Goal: Task Accomplishment & Management: Manage account settings

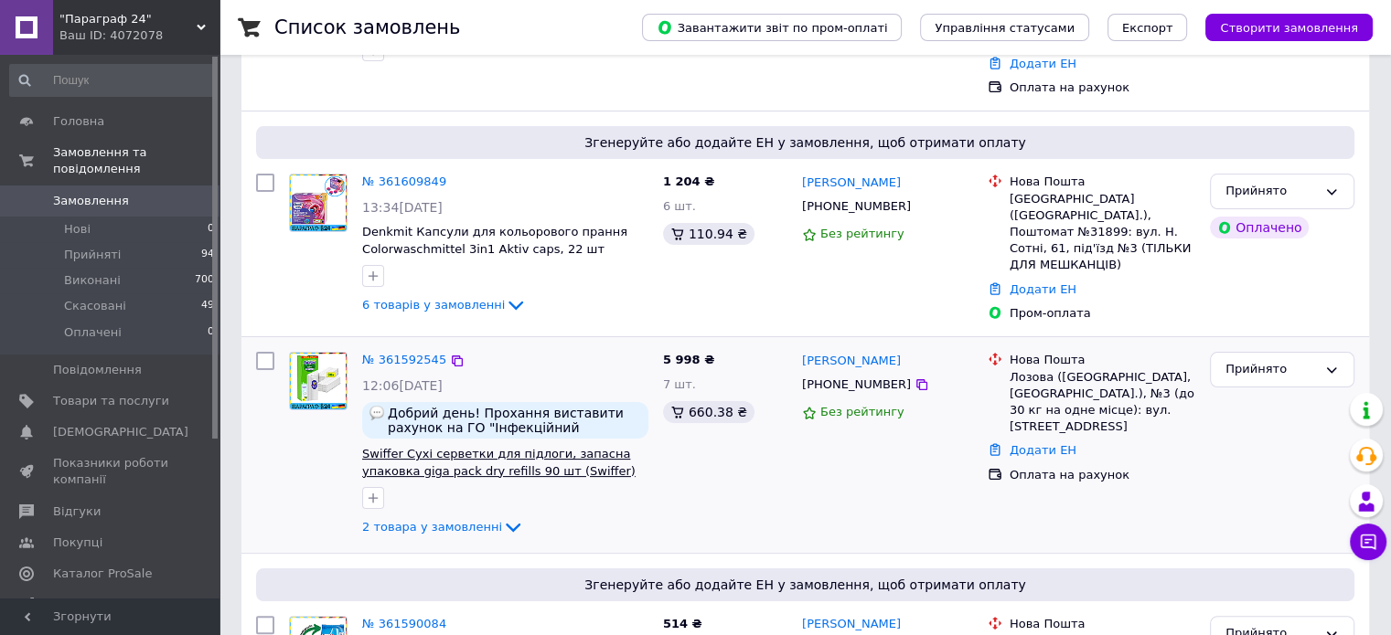
scroll to position [274, 0]
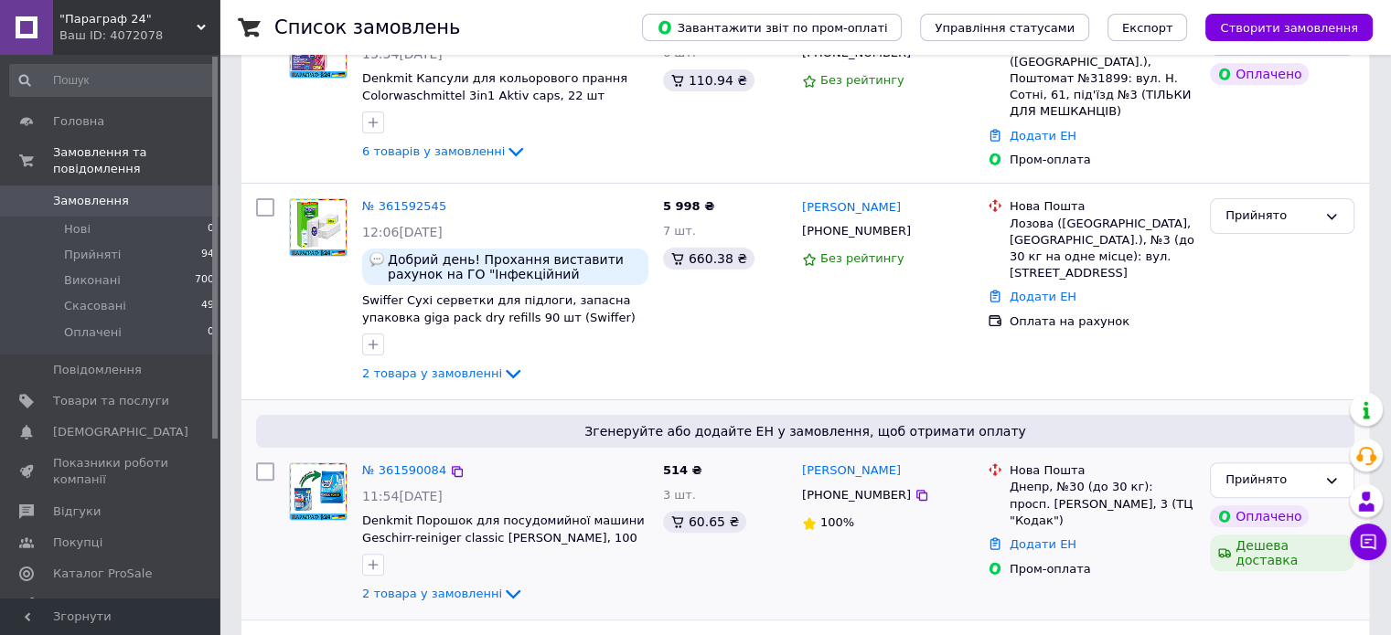
scroll to position [457, 0]
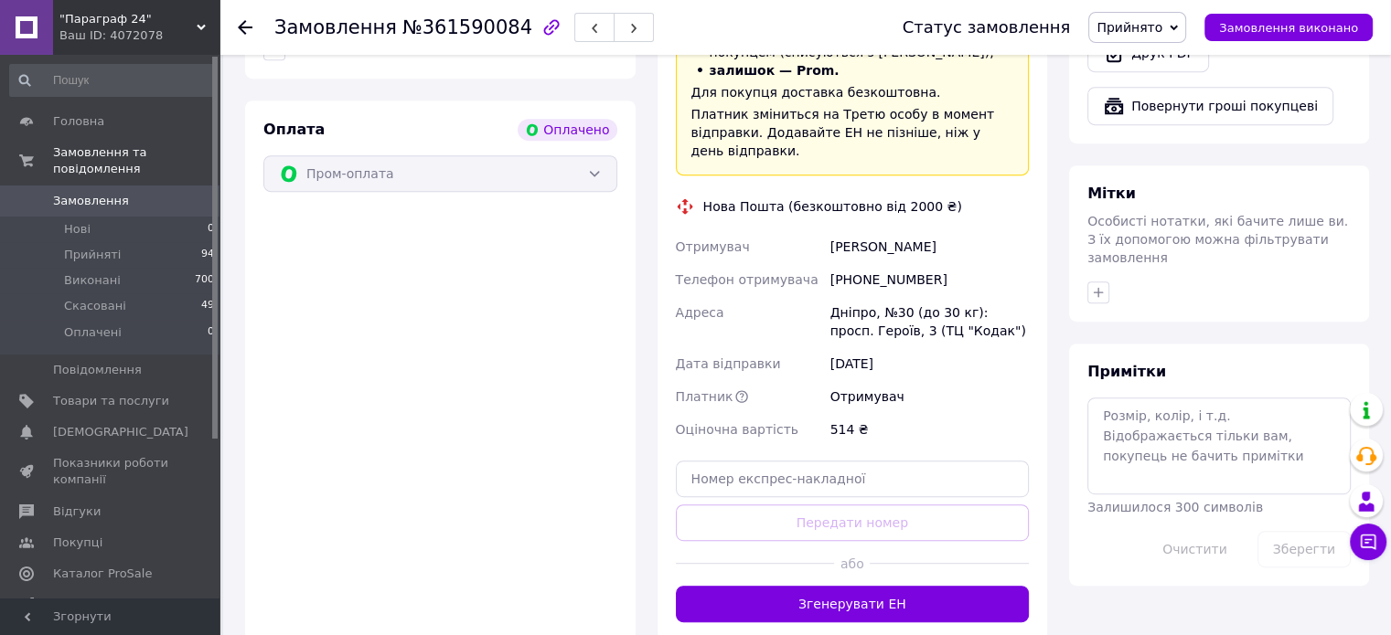
scroll to position [823, 0]
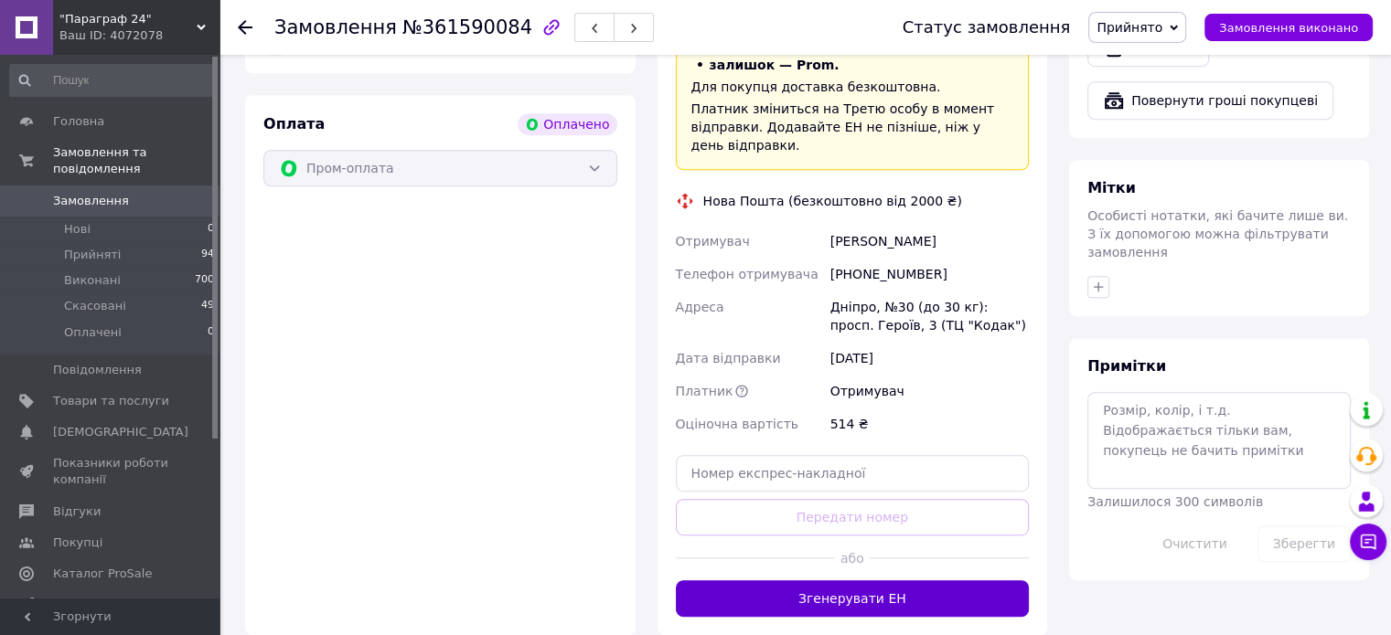
click at [824, 581] on button "Згенерувати ЕН" at bounding box center [853, 599] width 354 height 37
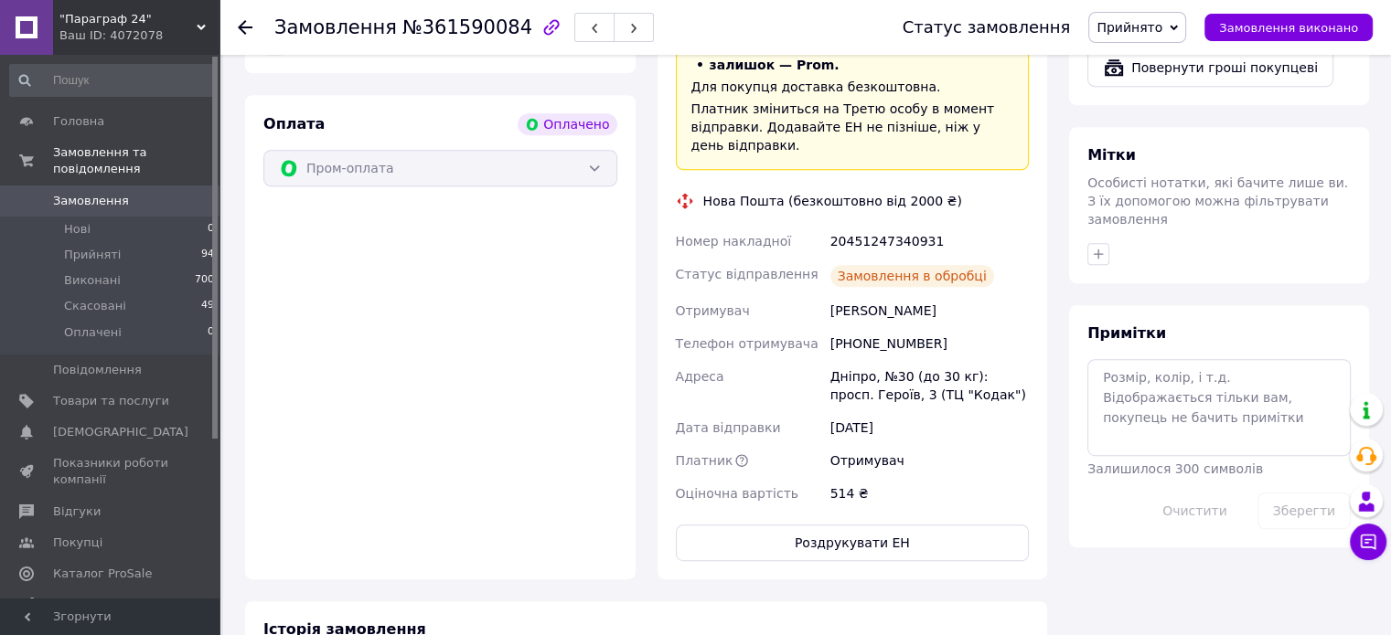
click at [866, 225] on div "20451247340931" at bounding box center [929, 241] width 206 height 33
copy div "20451247340931"
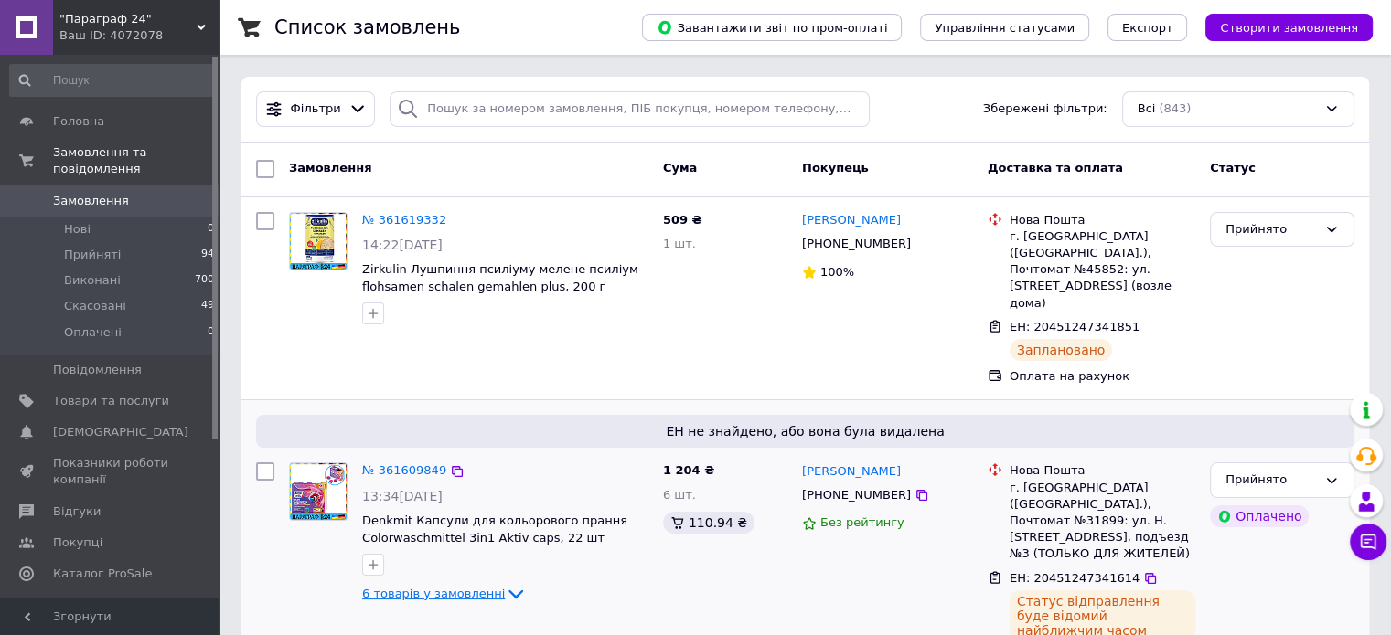
click at [505, 583] on icon at bounding box center [516, 594] width 22 height 22
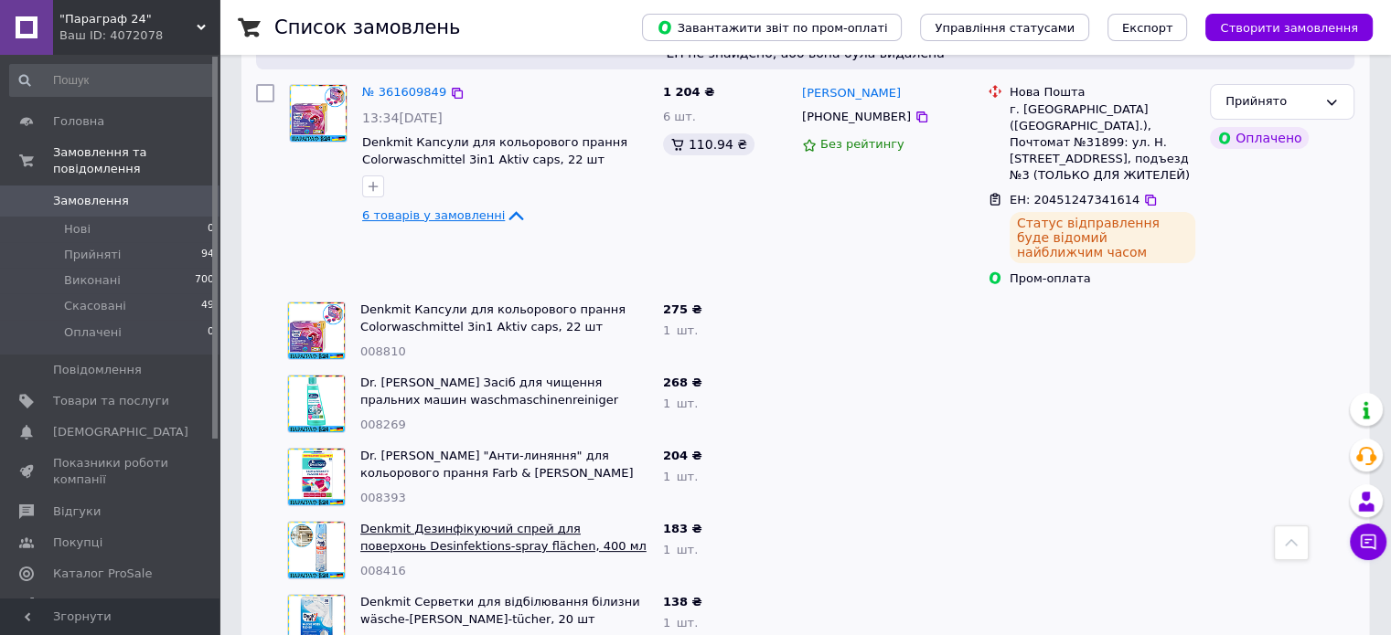
scroll to position [366, 0]
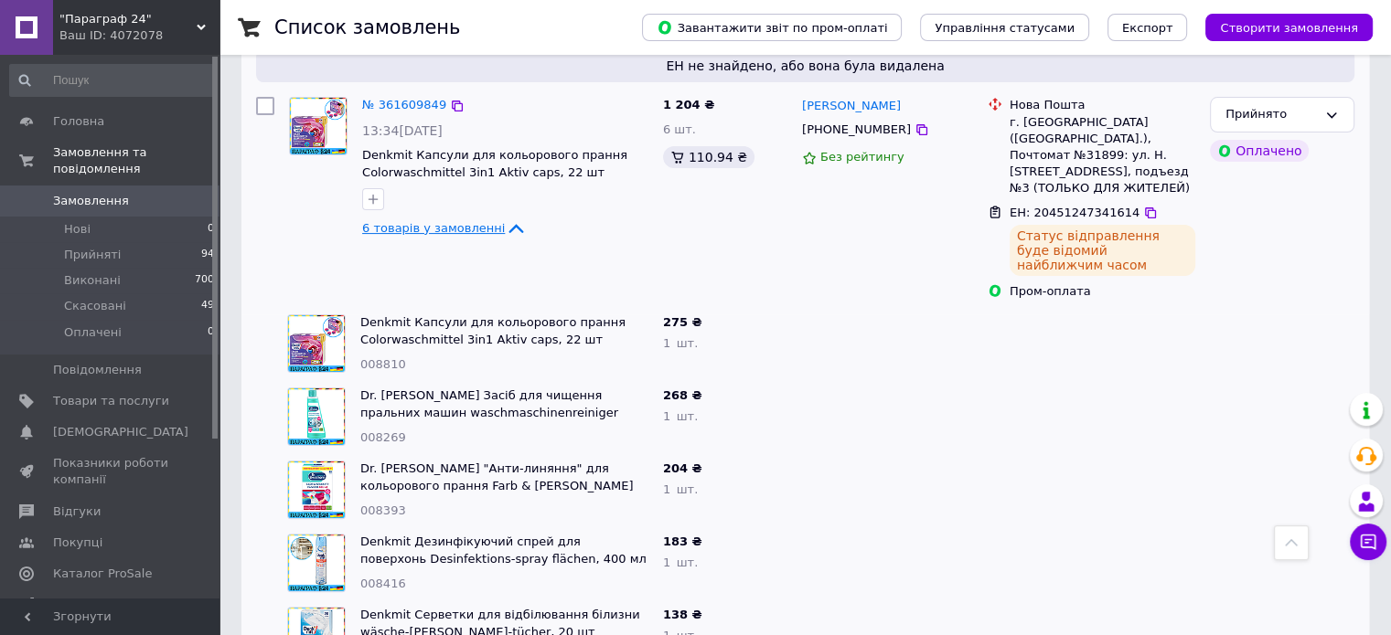
click at [421, 221] on span "6 товарів у замовленні" at bounding box center [433, 228] width 143 height 14
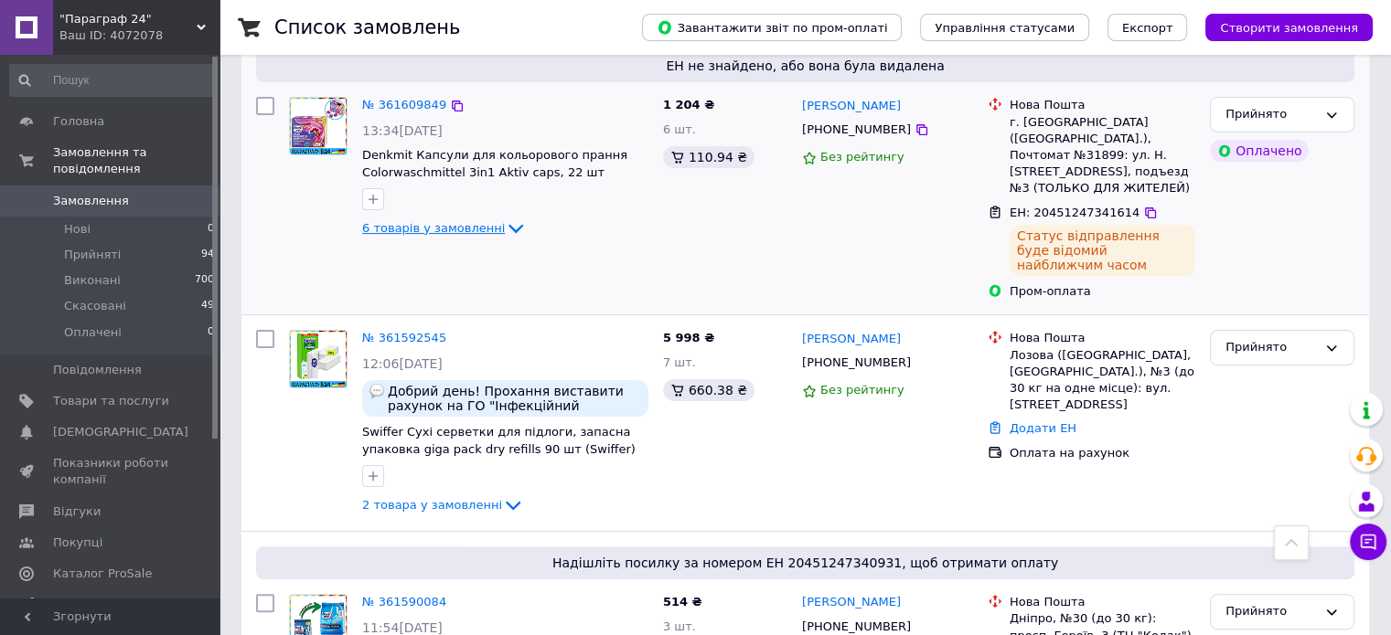
click at [430, 221] on span "6 товарів у замовленні" at bounding box center [433, 228] width 143 height 14
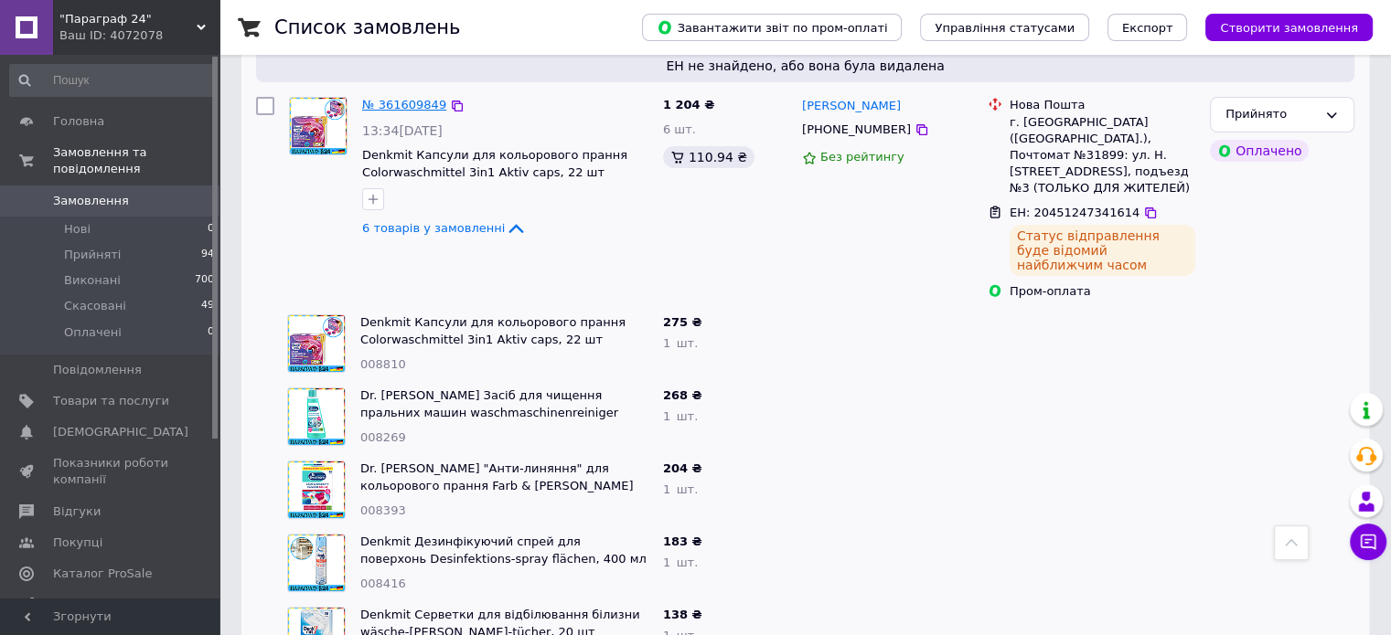
click at [379, 98] on link "№ 361609849" at bounding box center [404, 105] width 84 height 14
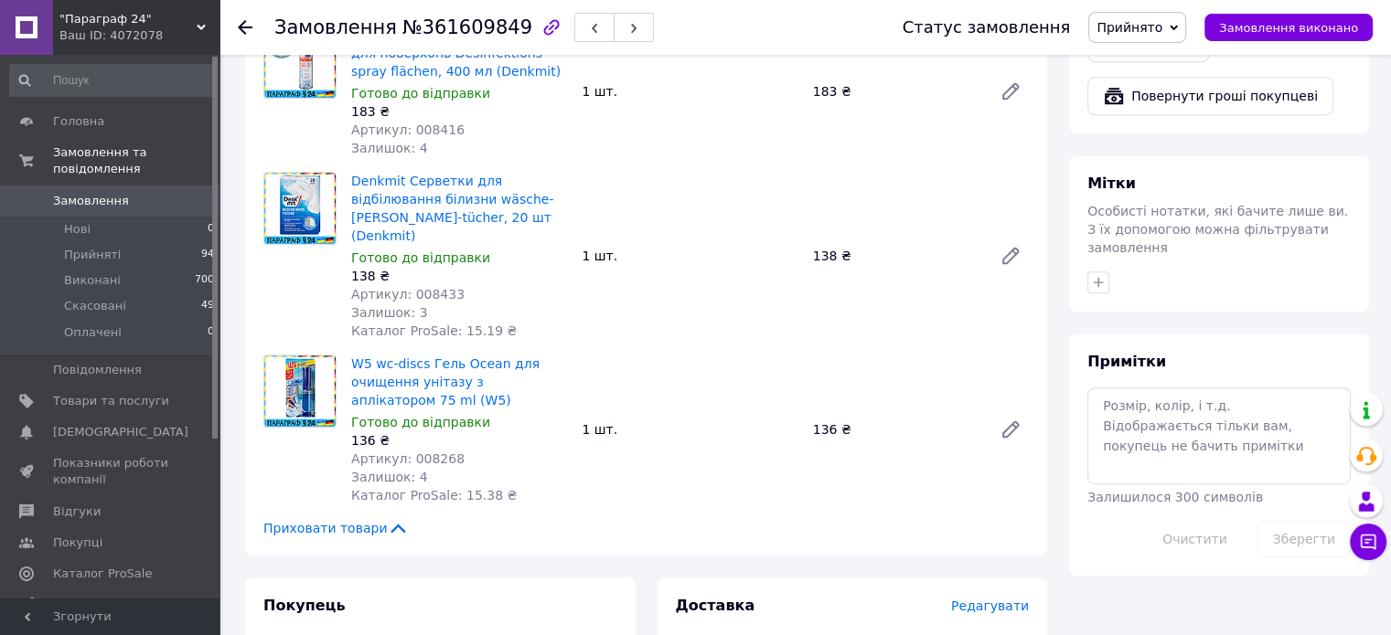
scroll to position [1006, 0]
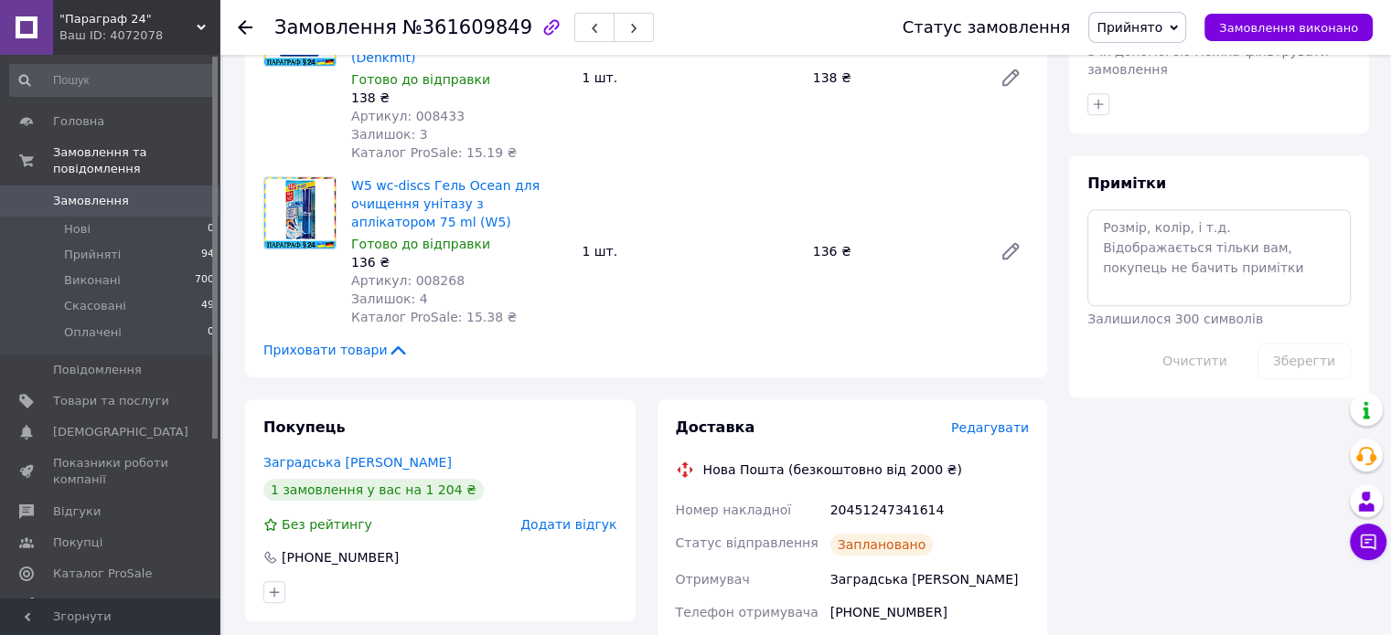
click at [387, 339] on icon at bounding box center [398, 350] width 22 height 22
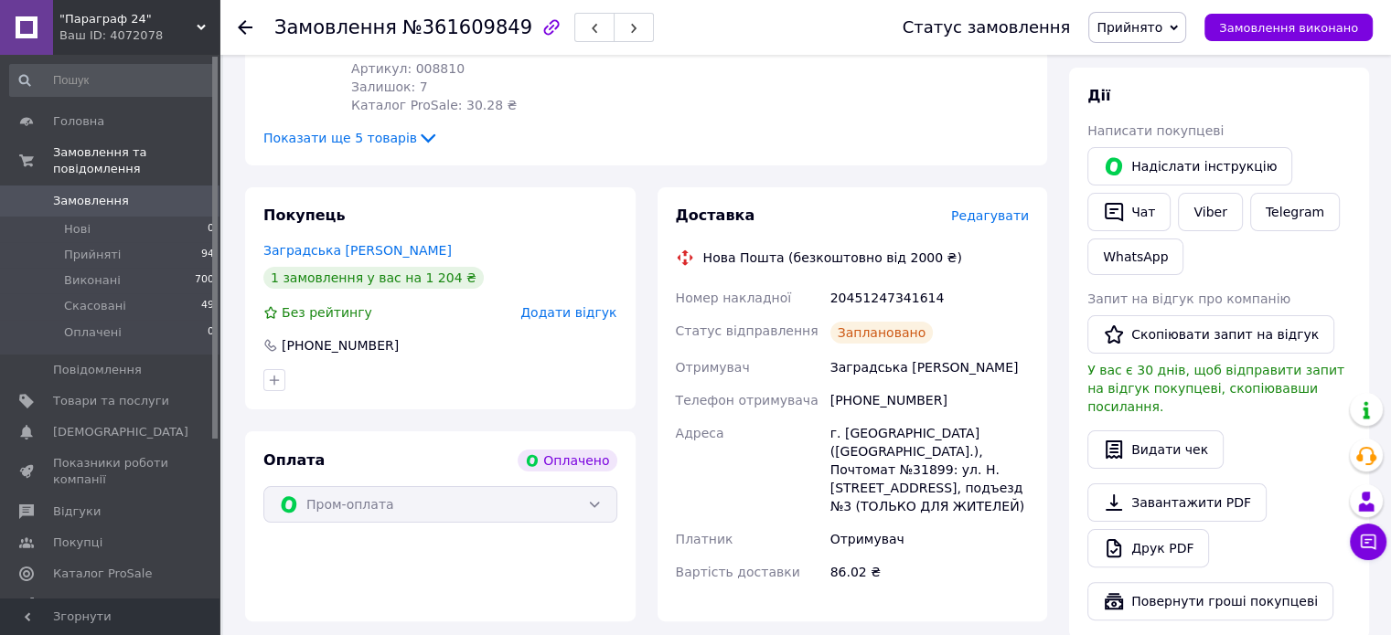
scroll to position [622, 0]
